Goal: Obtain resource: Download file/media

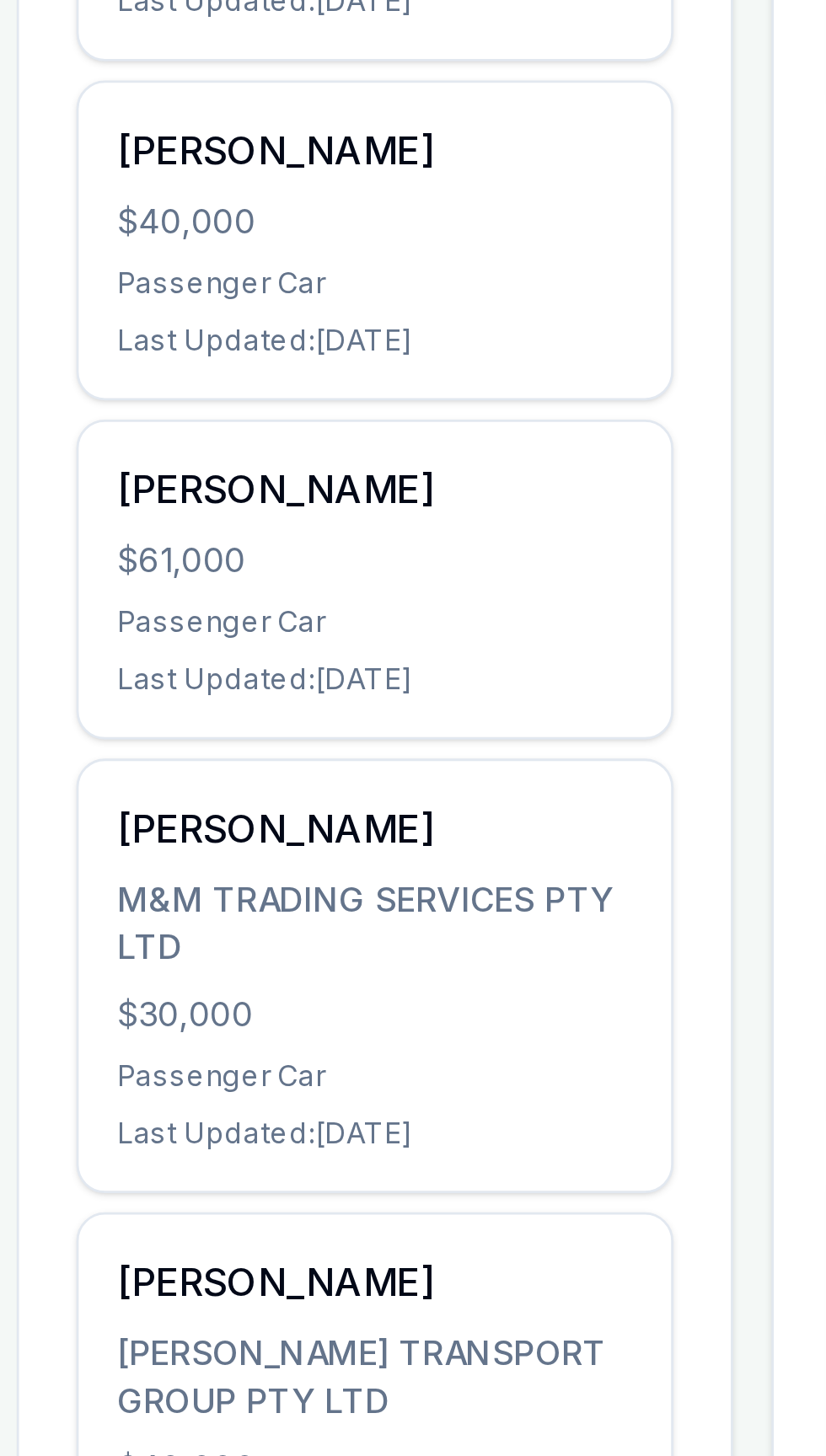
scroll to position [254, 0]
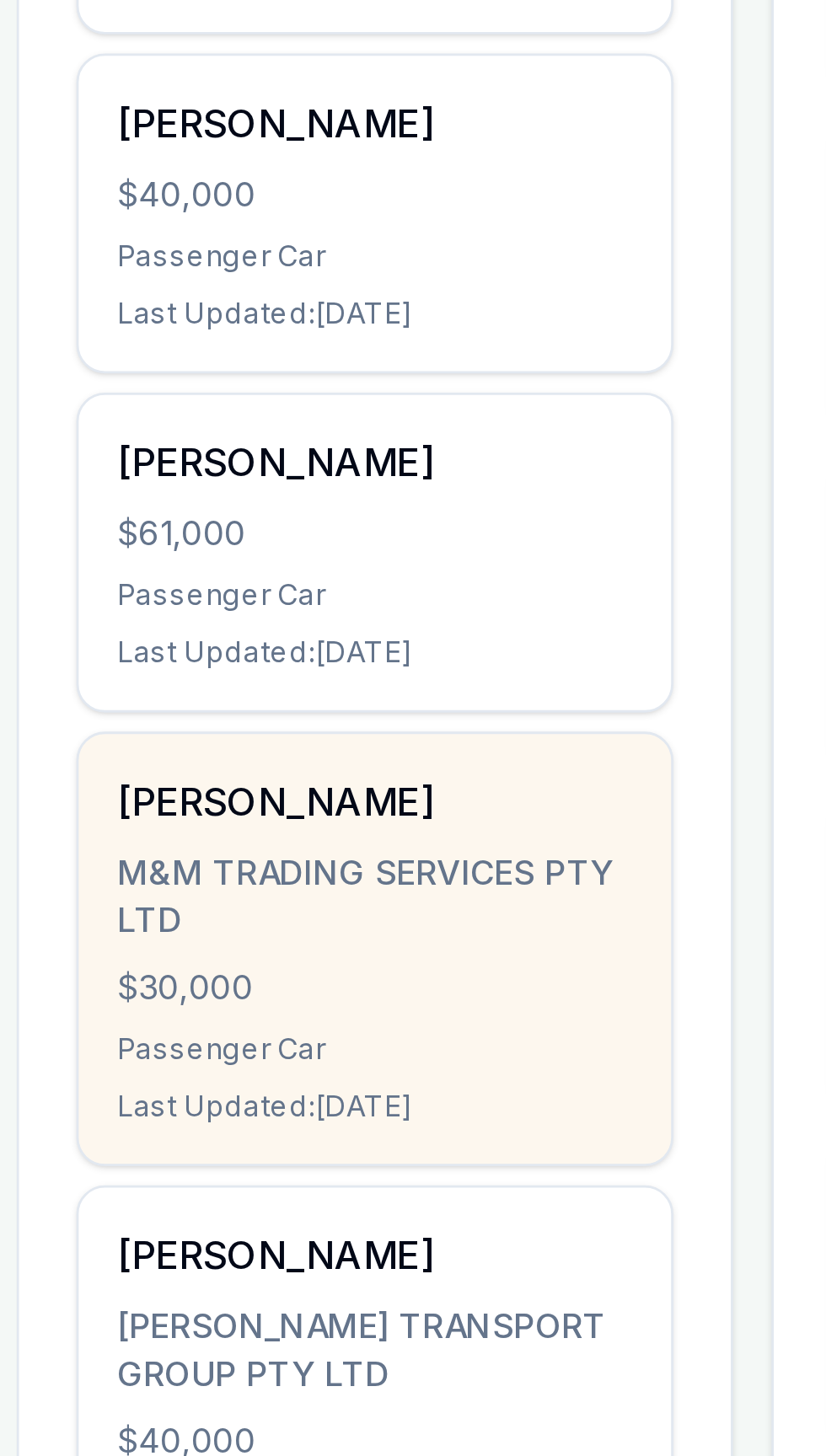
click at [112, 1238] on div "[PERSON_NAME] M&M TRADING SERVICES PTY LTD $30,000 Passenger Car Last Updated: …" at bounding box center [194, 1277] width 209 height 151
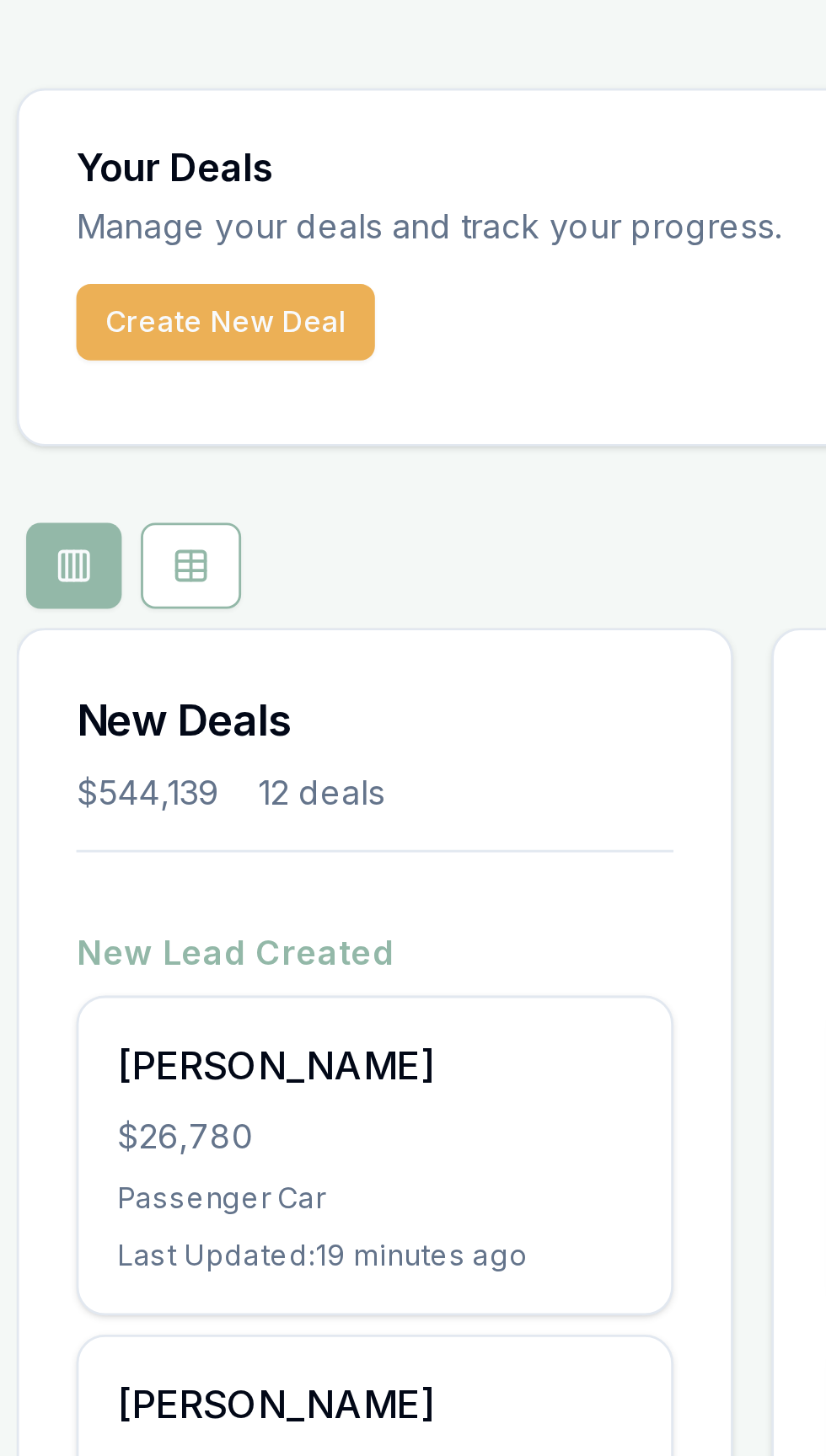
scroll to position [0, 0]
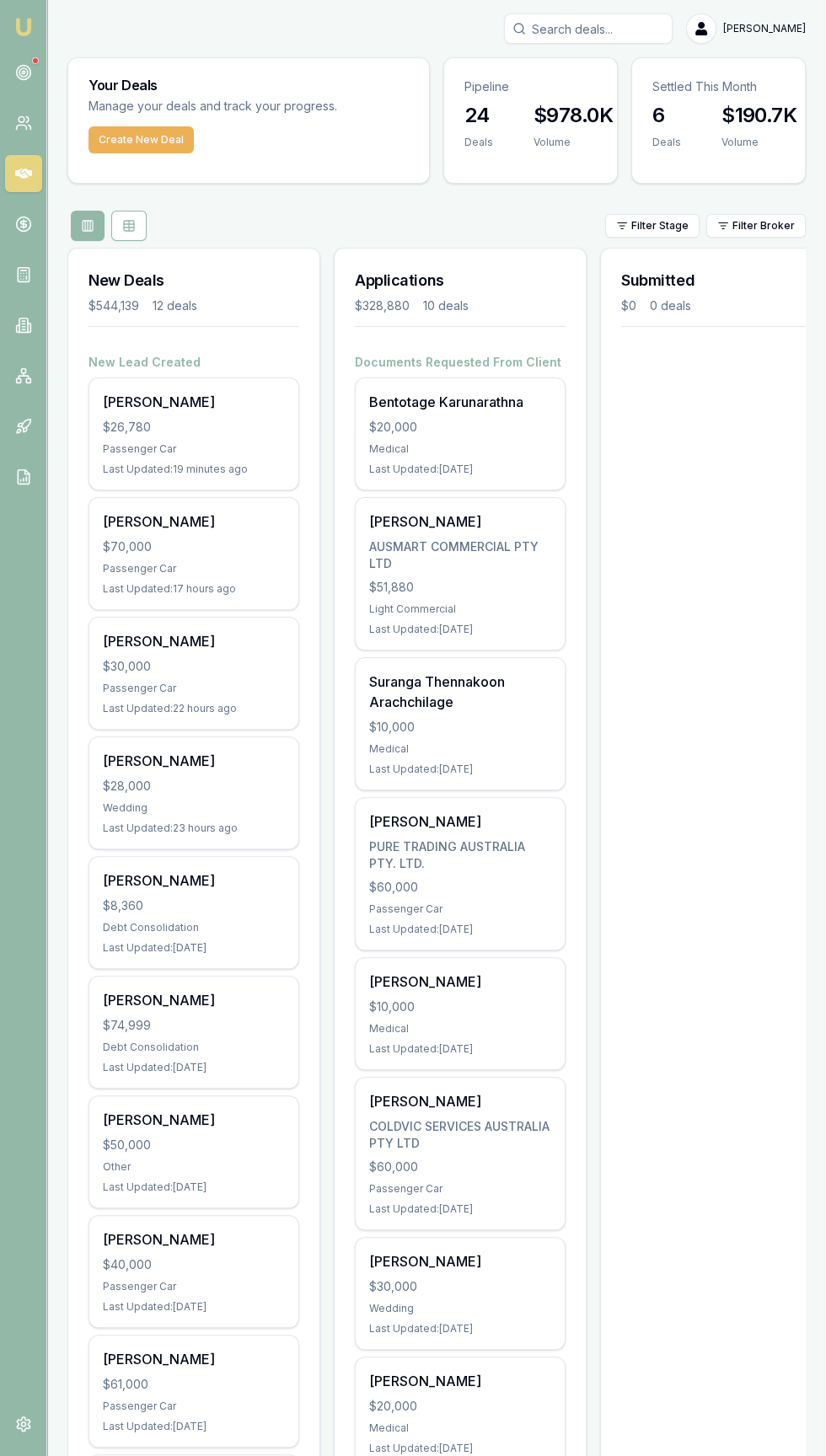
click at [595, 24] on input "Search deals" at bounding box center [588, 29] width 168 height 30
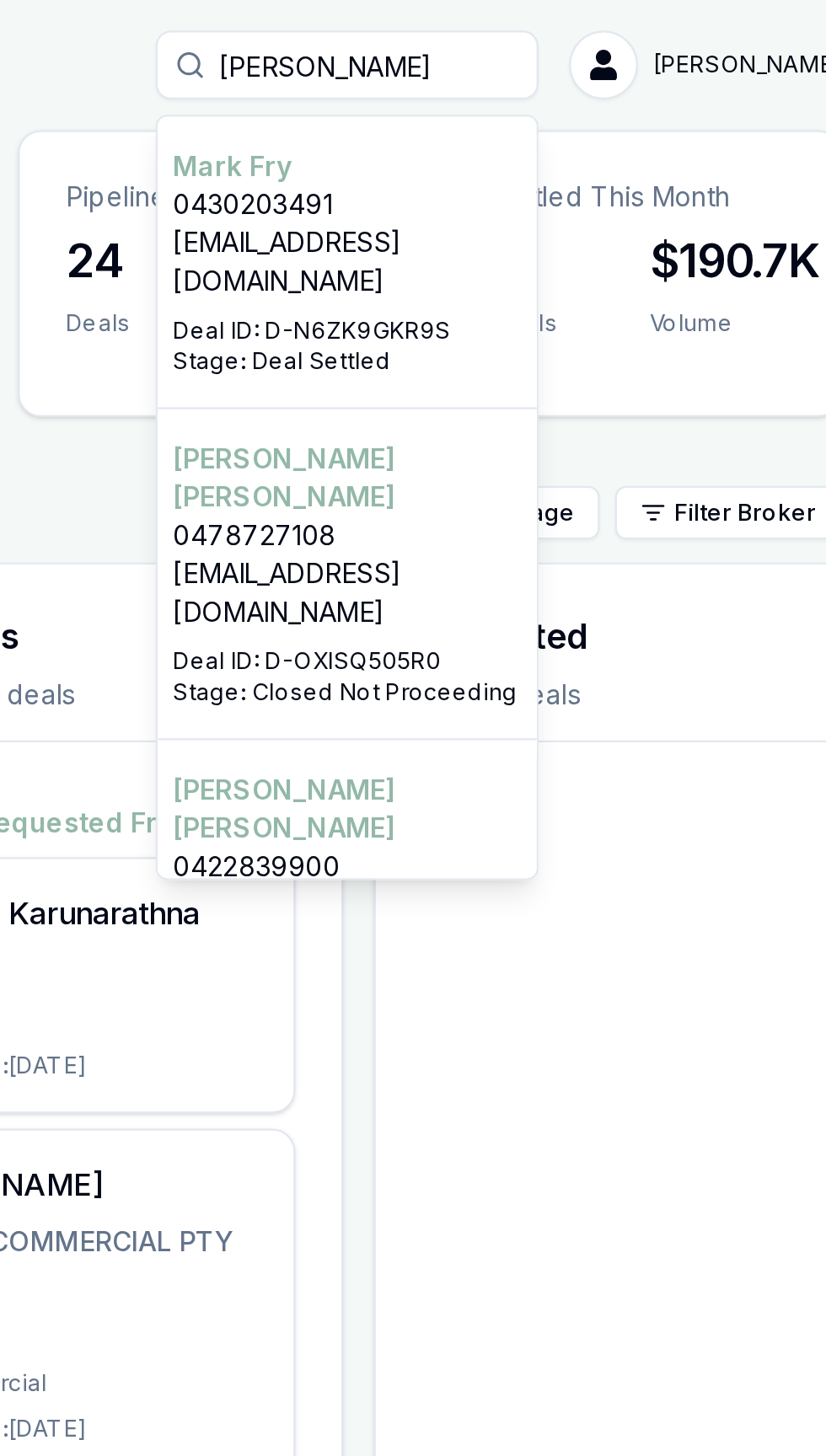
type input "[PERSON_NAME]"
click at [579, 109] on p "[EMAIL_ADDRESS][DOMAIN_NAME]" at bounding box center [588, 116] width 153 height 34
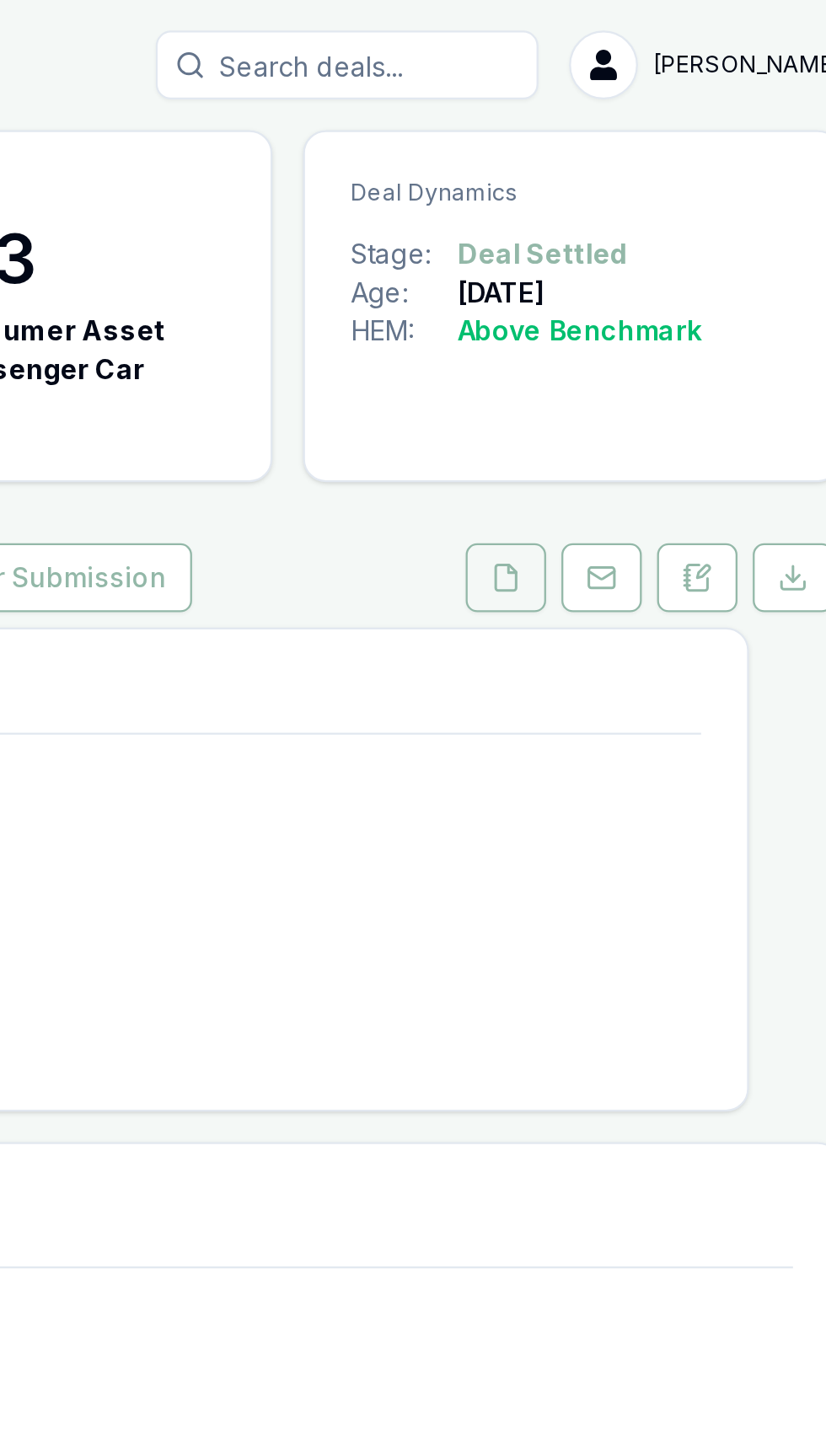
click at [647, 239] on button at bounding box center [659, 255] width 36 height 30
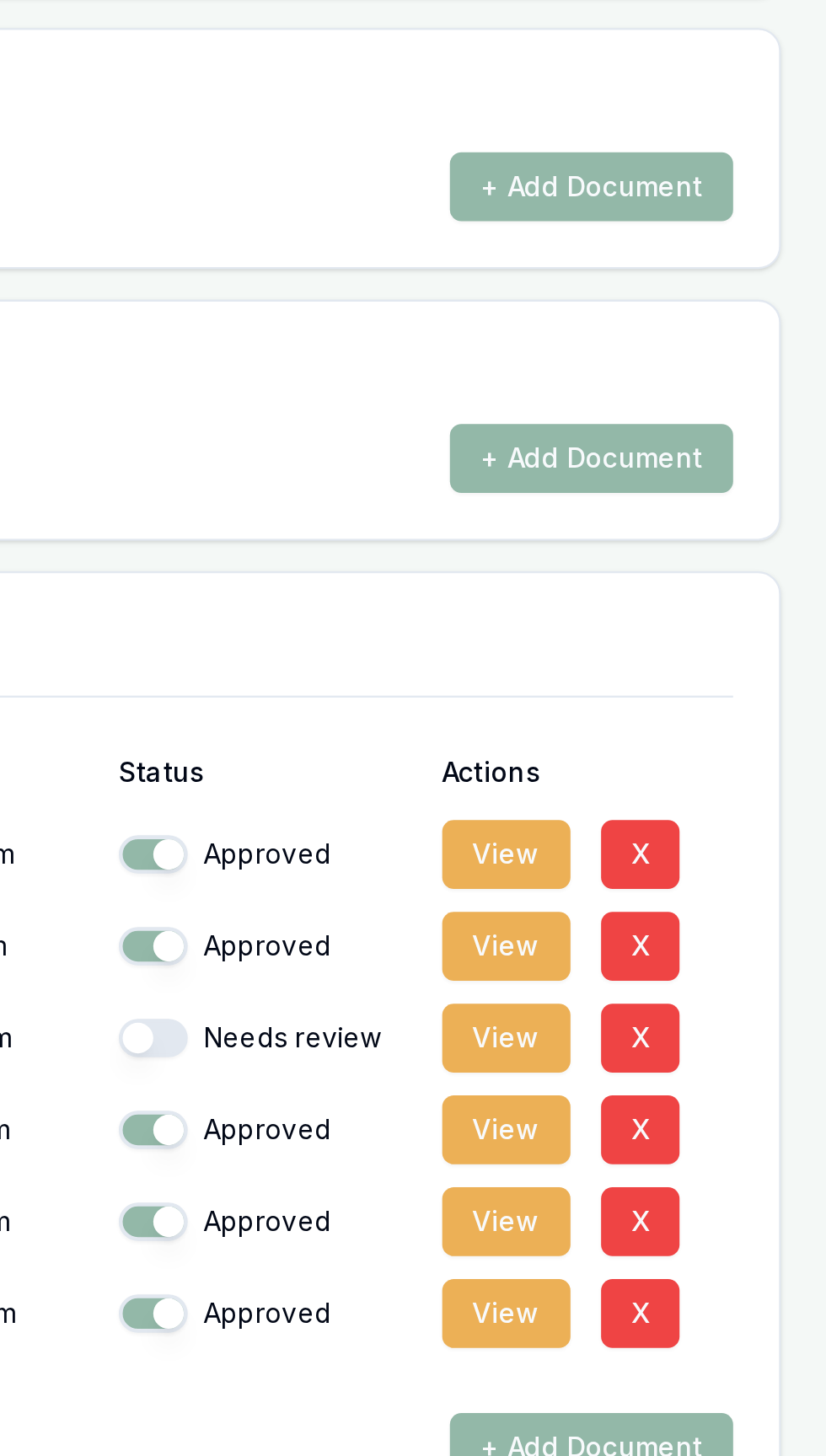
scroll to position [326, 0]
click at [681, 1174] on button "View" at bounding box center [684, 1189] width 57 height 30
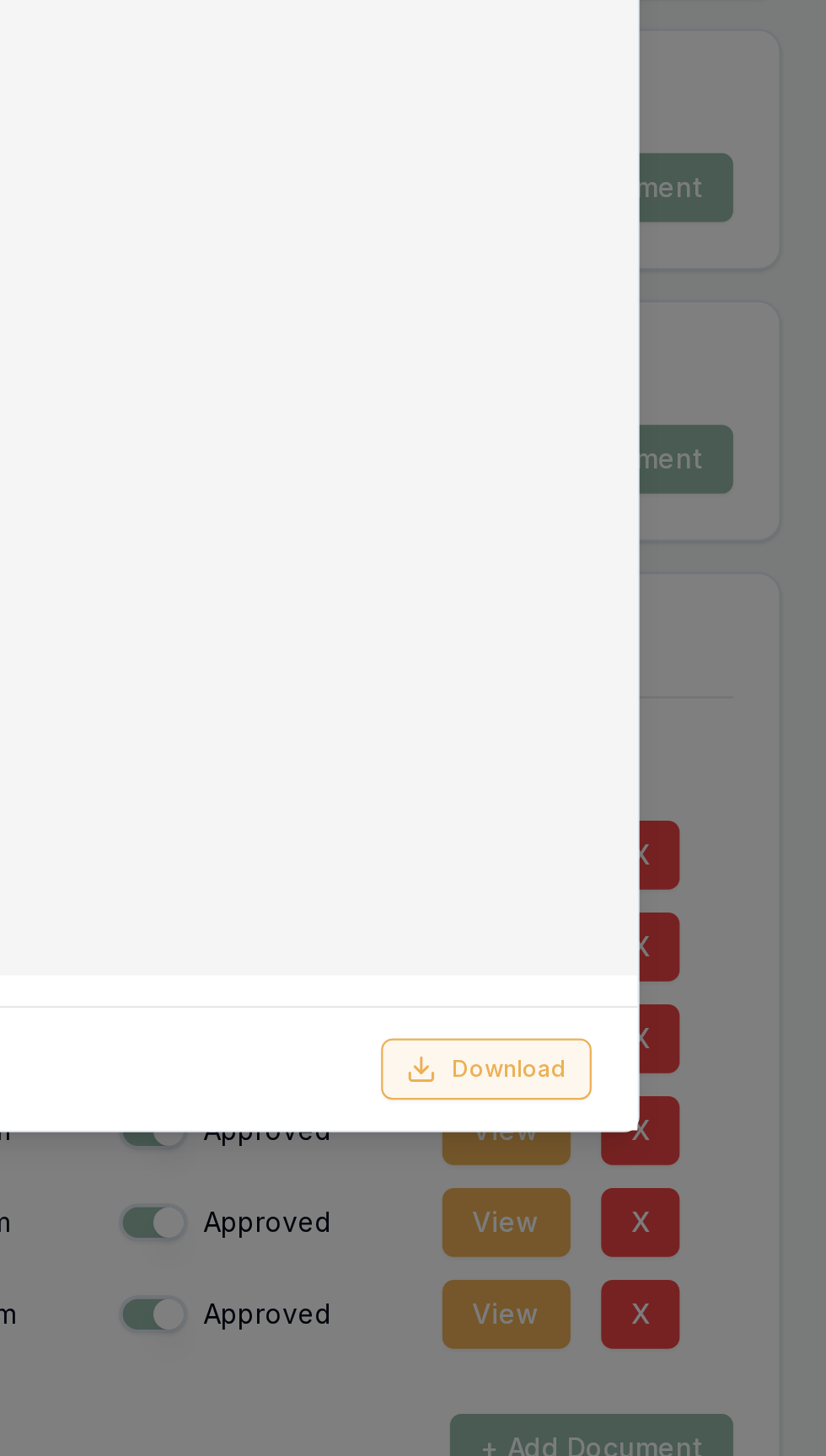
click at [699, 1296] on button "Download" at bounding box center [676, 1283] width 93 height 27
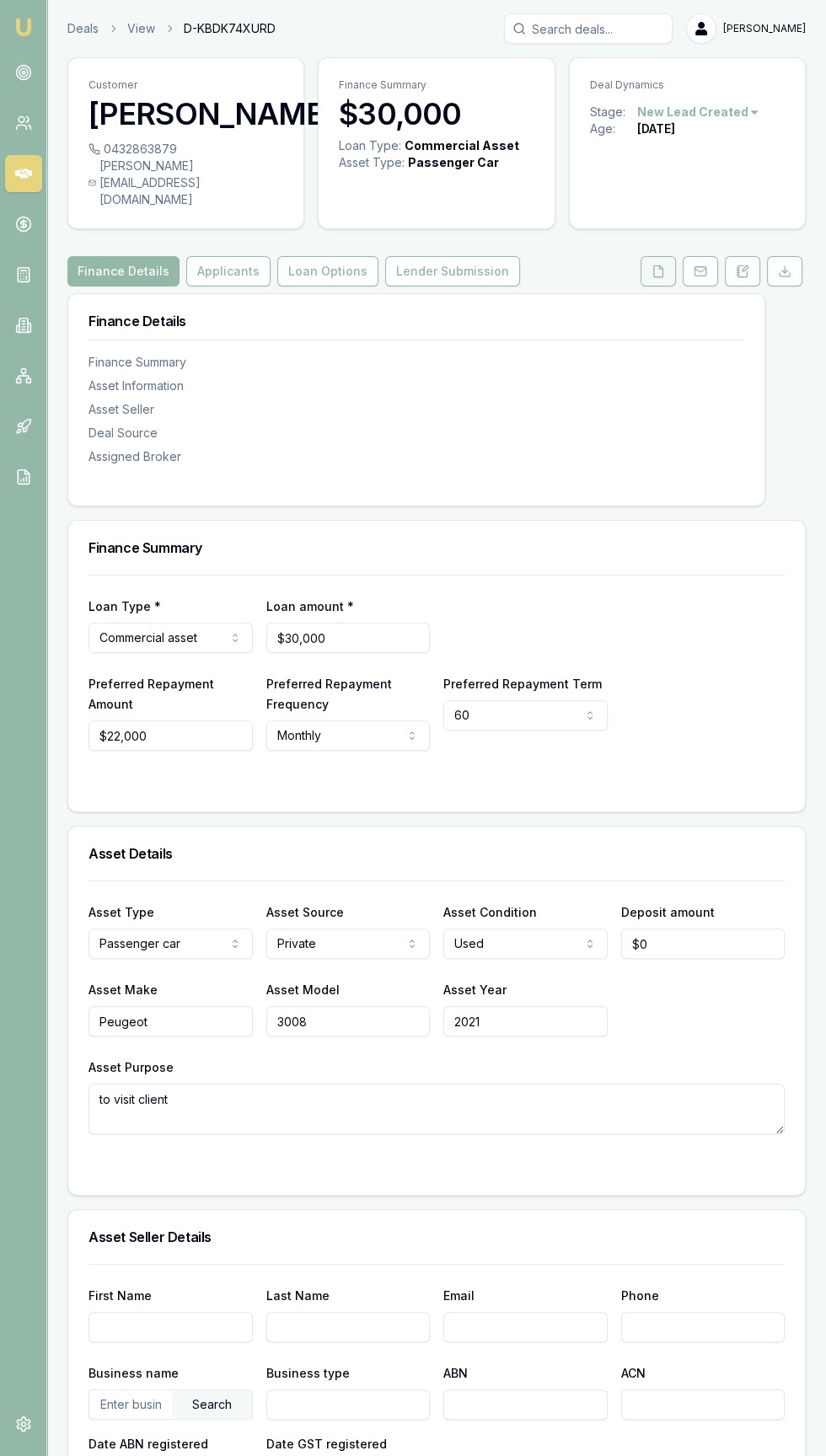
click at [649, 274] on button at bounding box center [659, 271] width 36 height 30
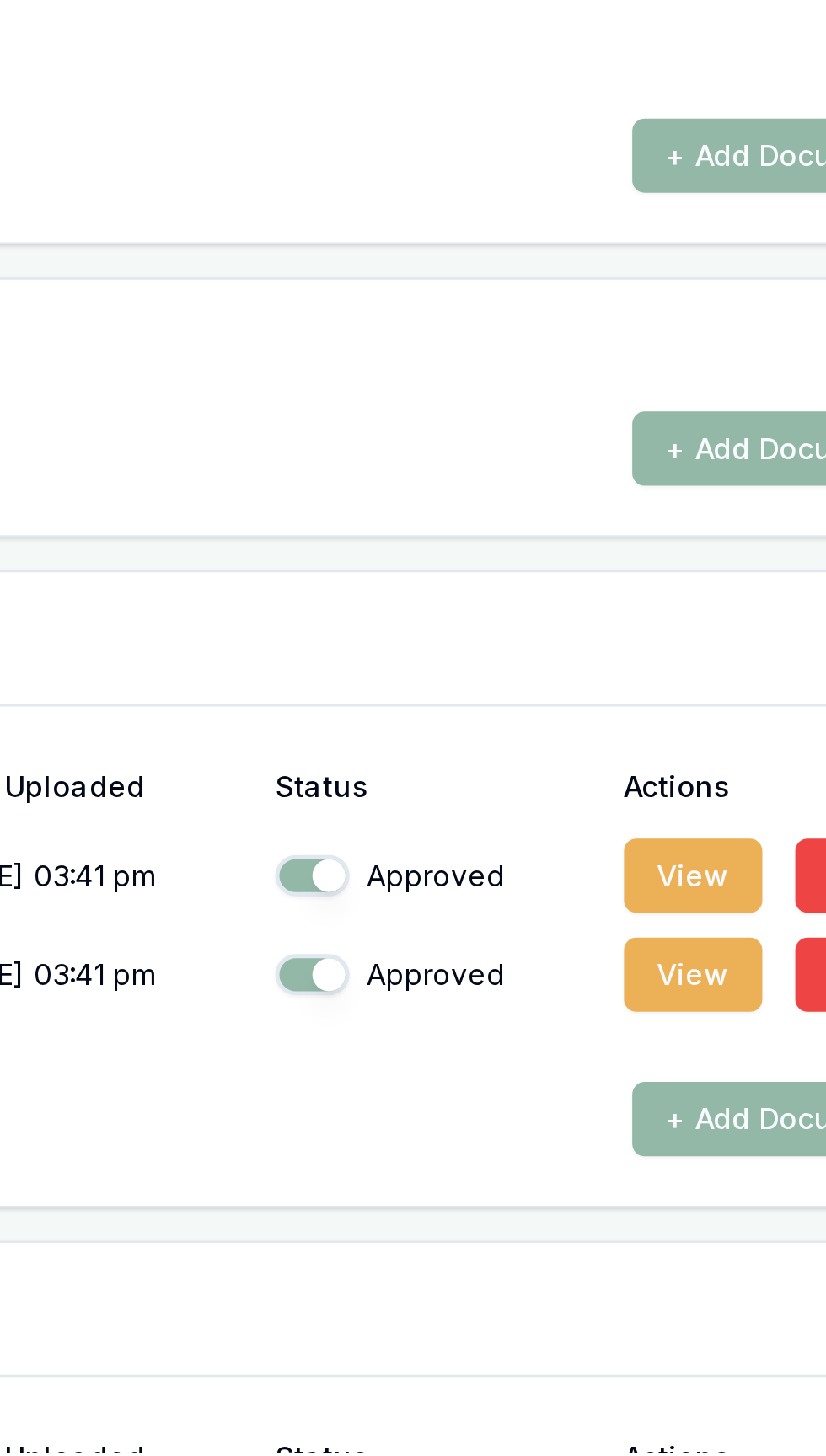
scroll to position [109, 0]
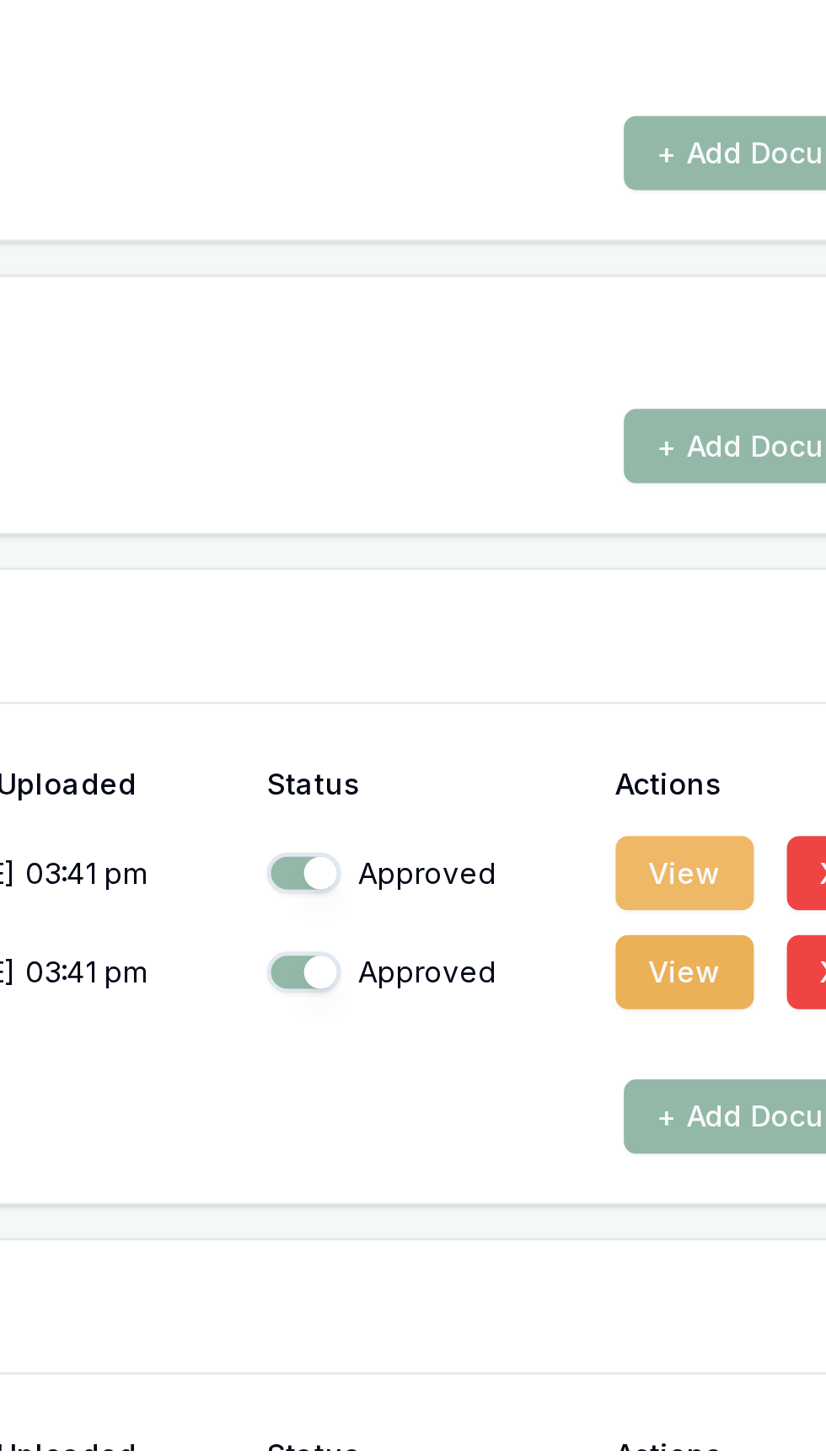
click at [669, 1212] on button "View" at bounding box center [684, 1220] width 57 height 30
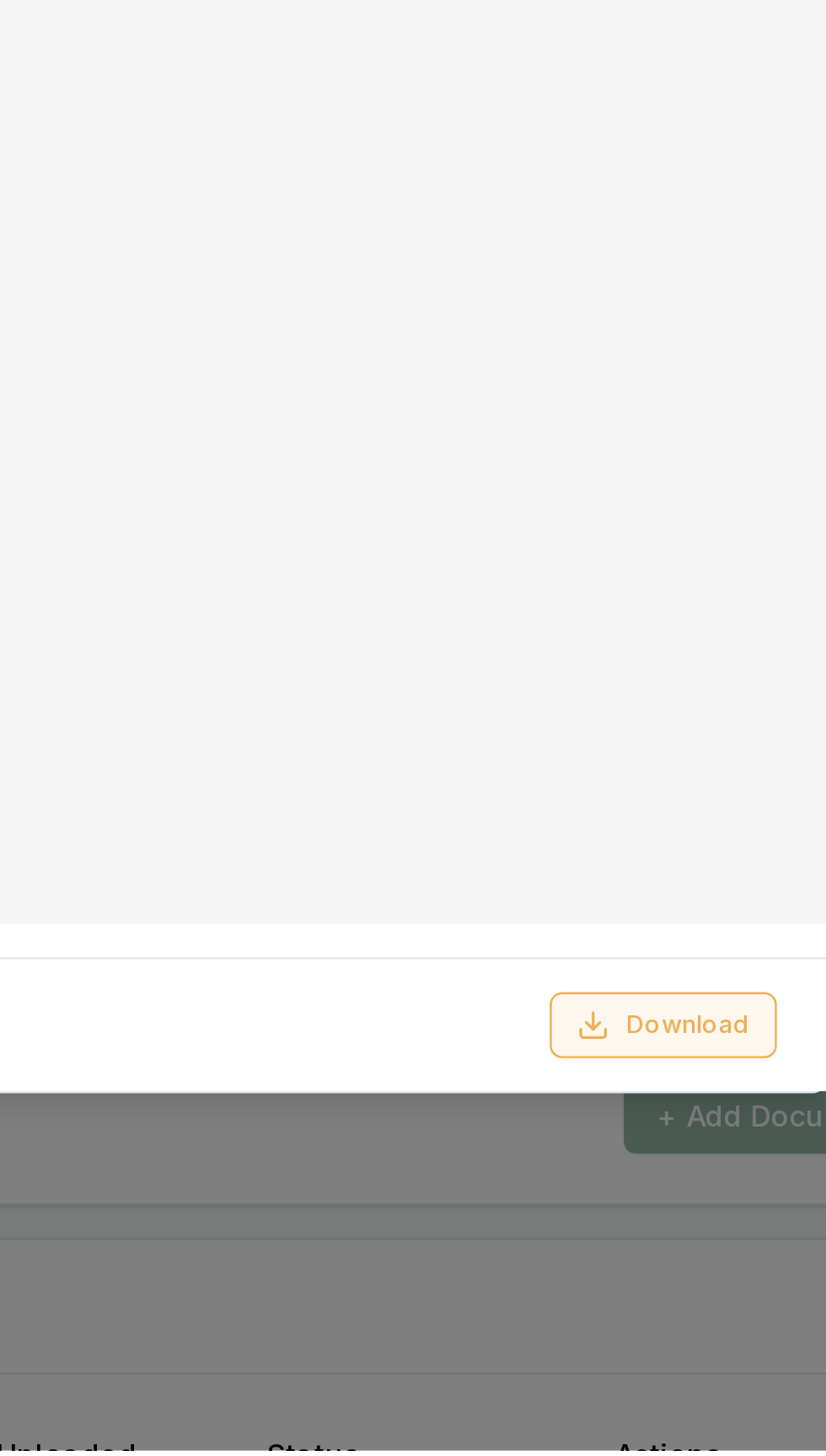
click at [672, 1296] on button "Download" at bounding box center [676, 1283] width 93 height 27
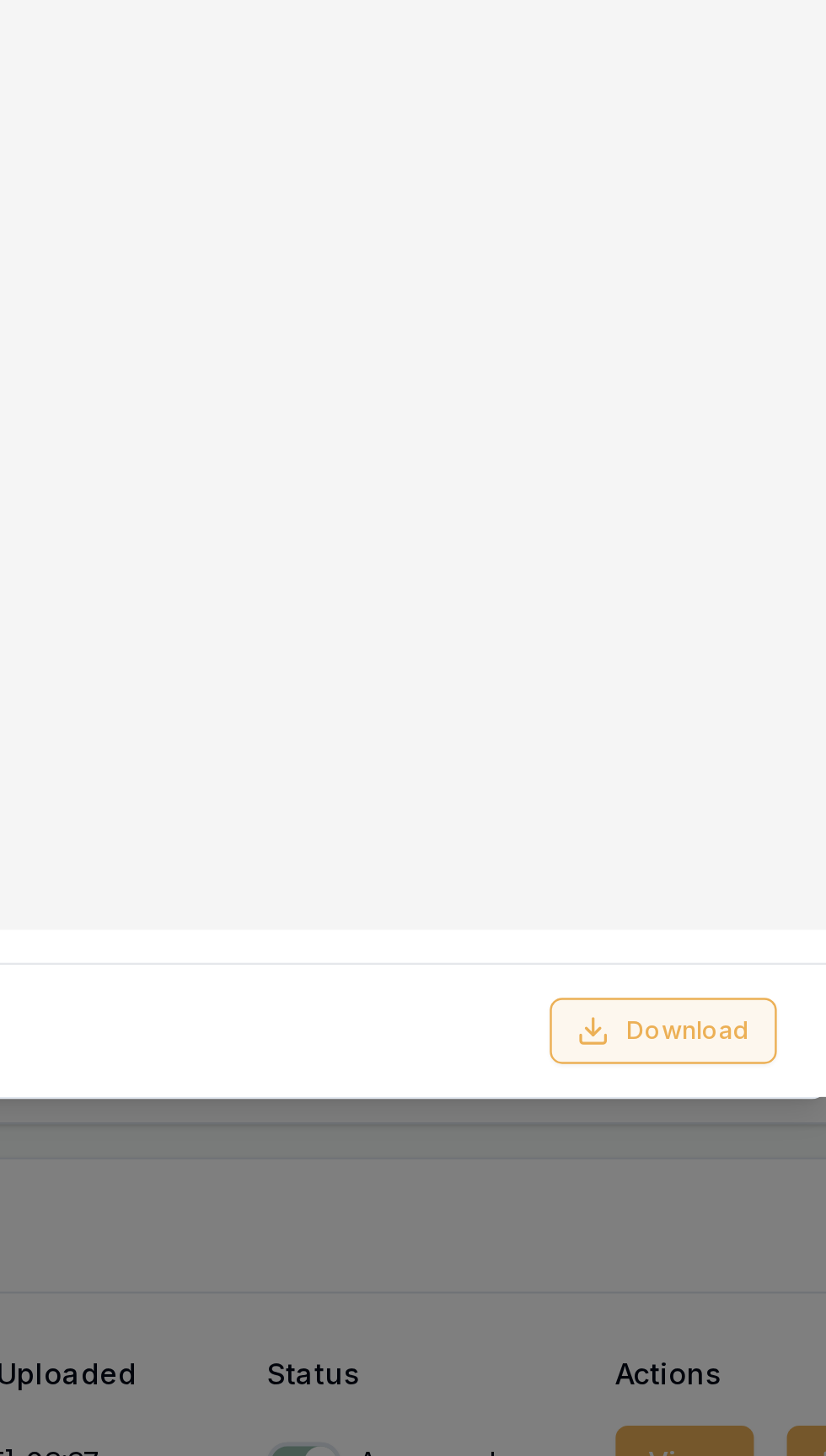
scroll to position [144, 0]
